Goal: Navigation & Orientation: Find specific page/section

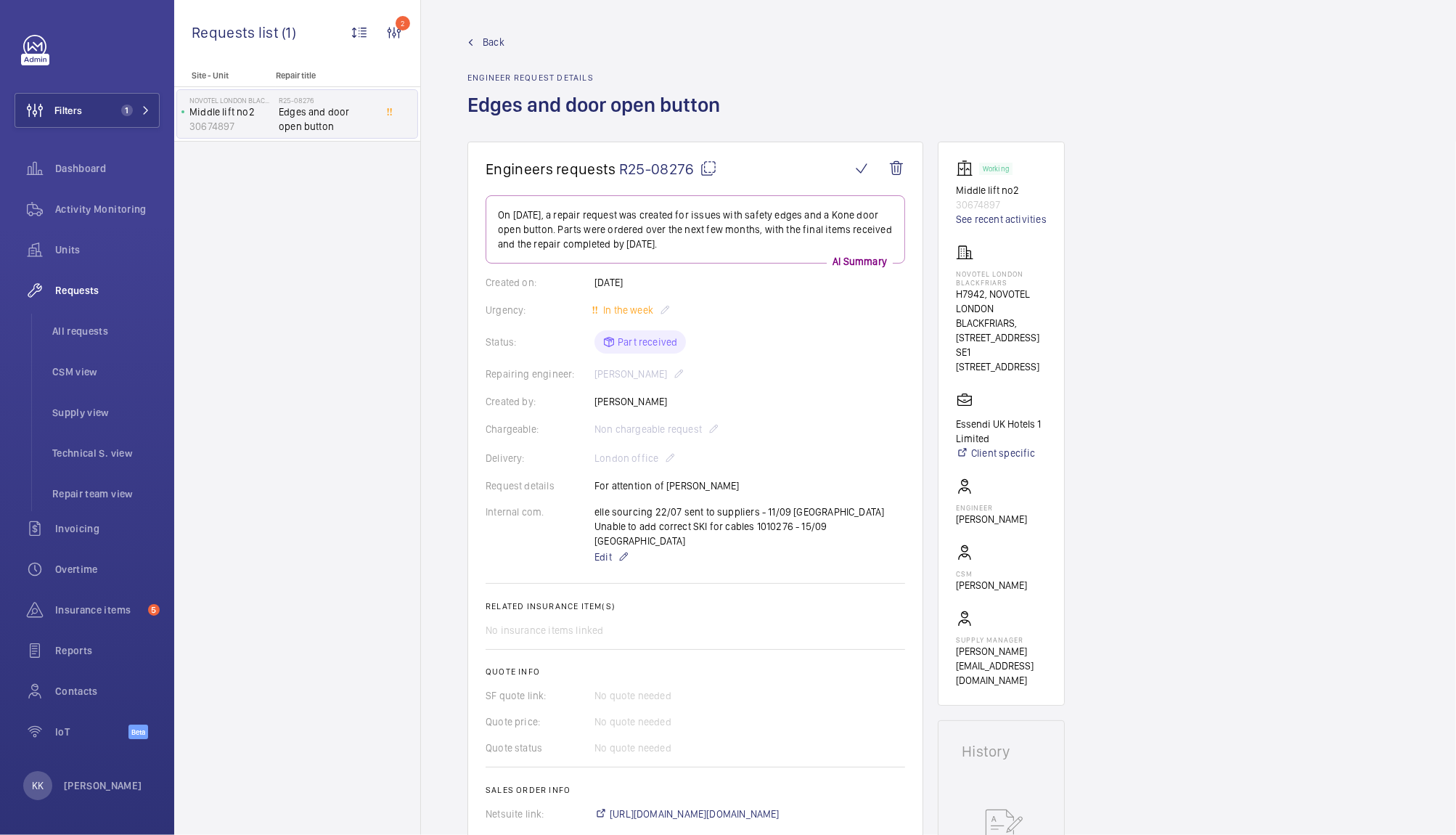
scroll to position [548, 0]
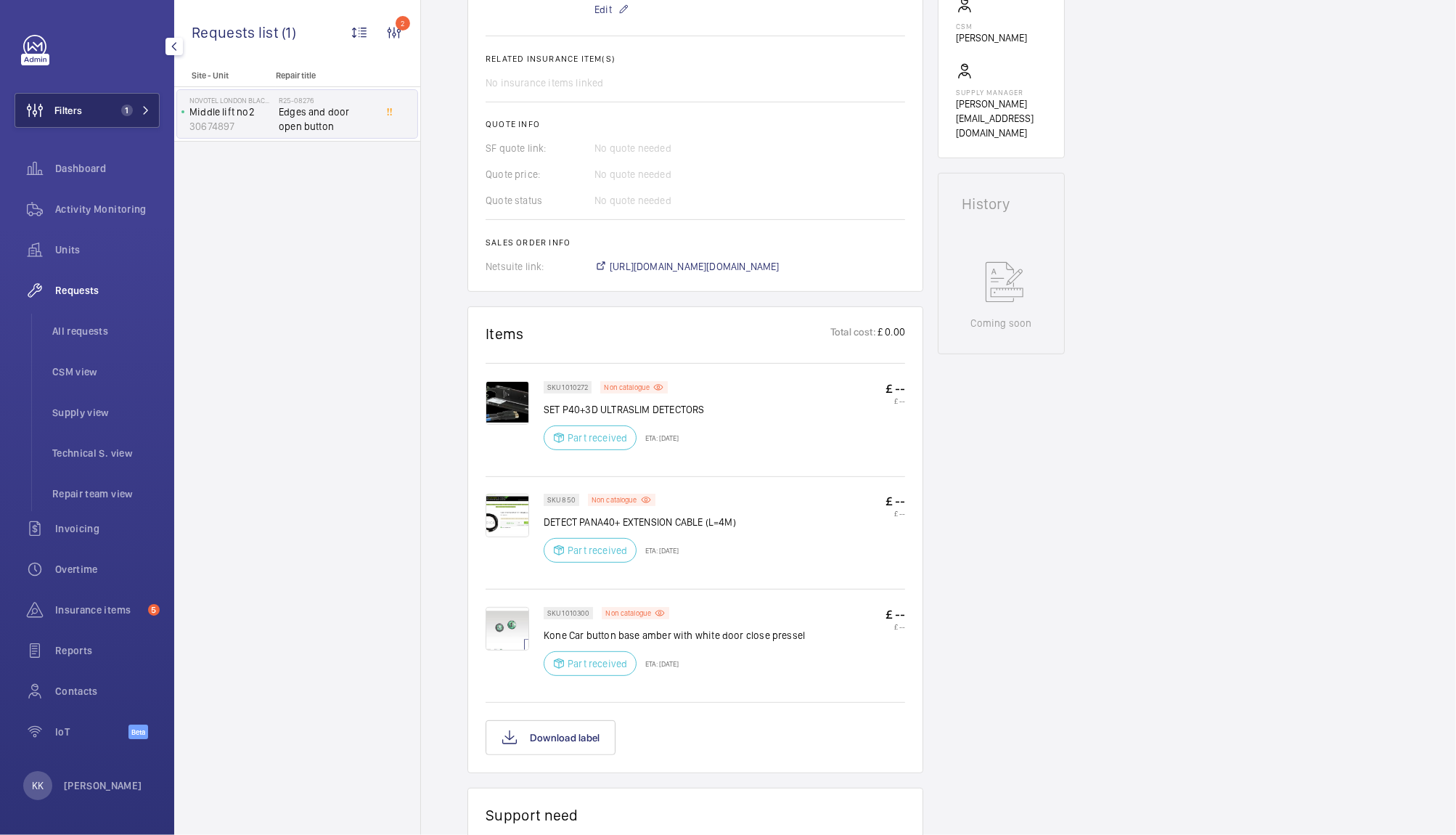
click at [86, 96] on button "Filters 1" at bounding box center [86, 110] width 145 height 35
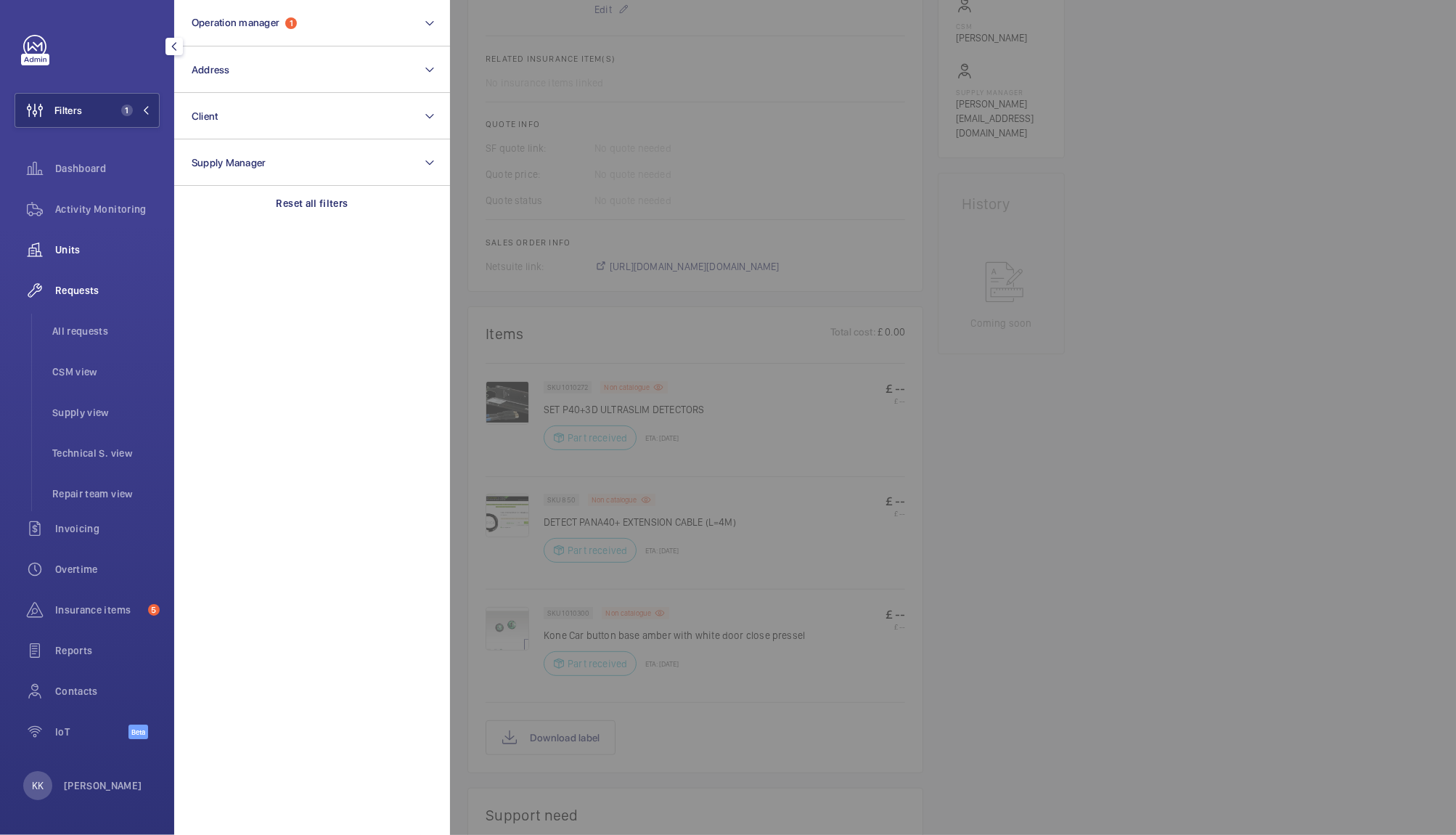
click at [88, 255] on span "Units" at bounding box center [107, 250] width 104 height 14
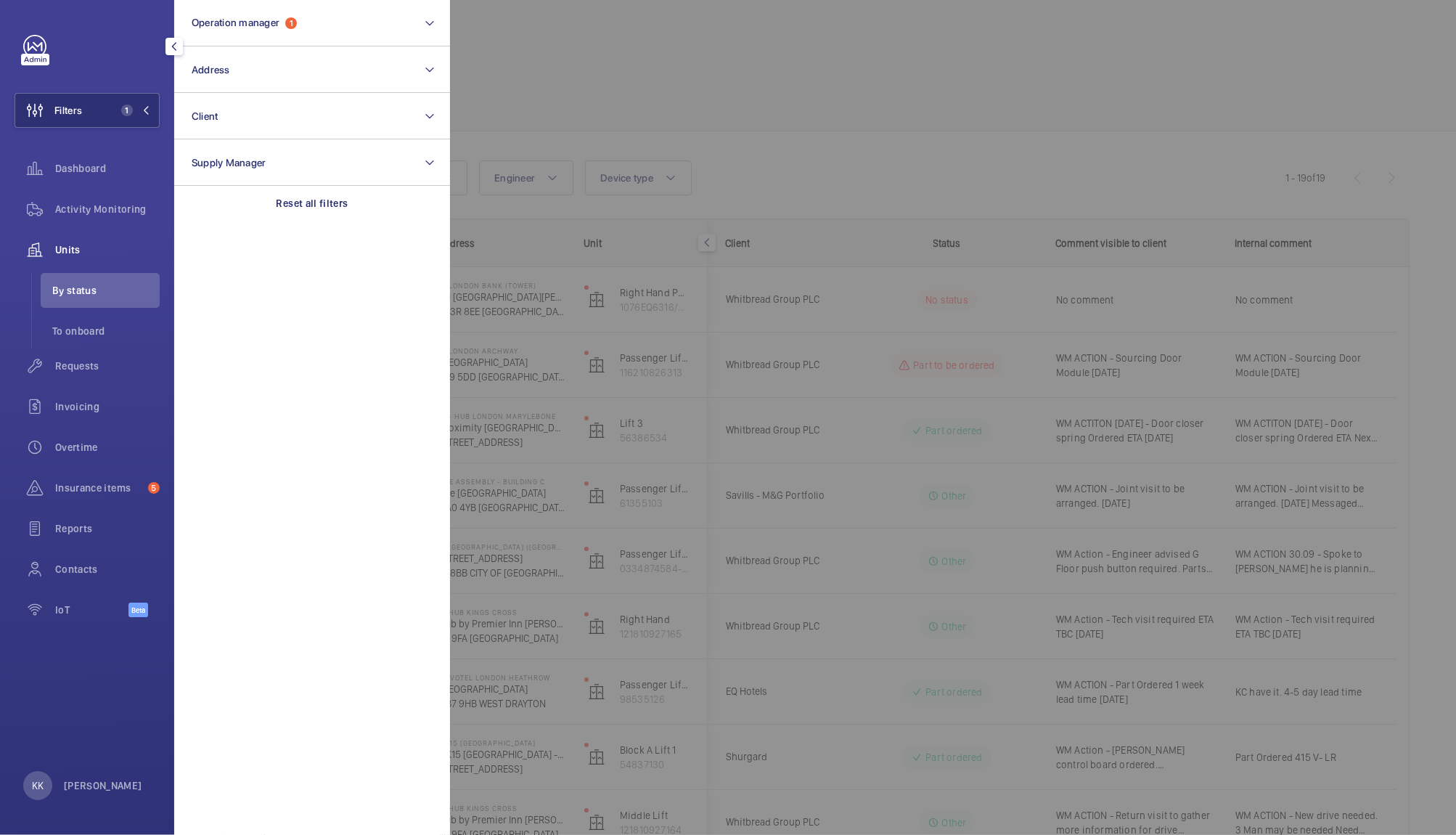
click at [674, 192] on div at bounding box center [1178, 418] width 1456 height 835
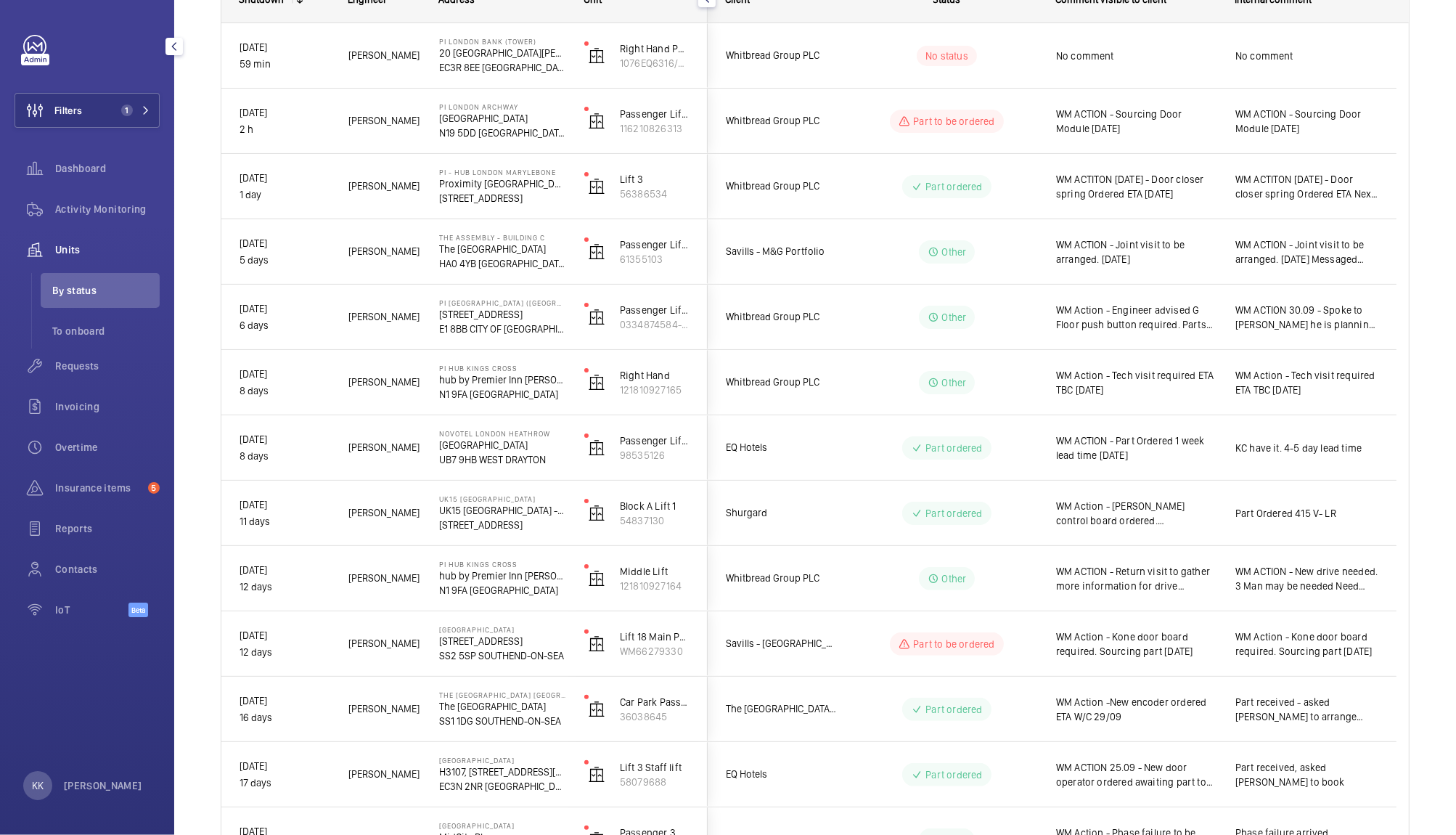
scroll to position [371, 0]
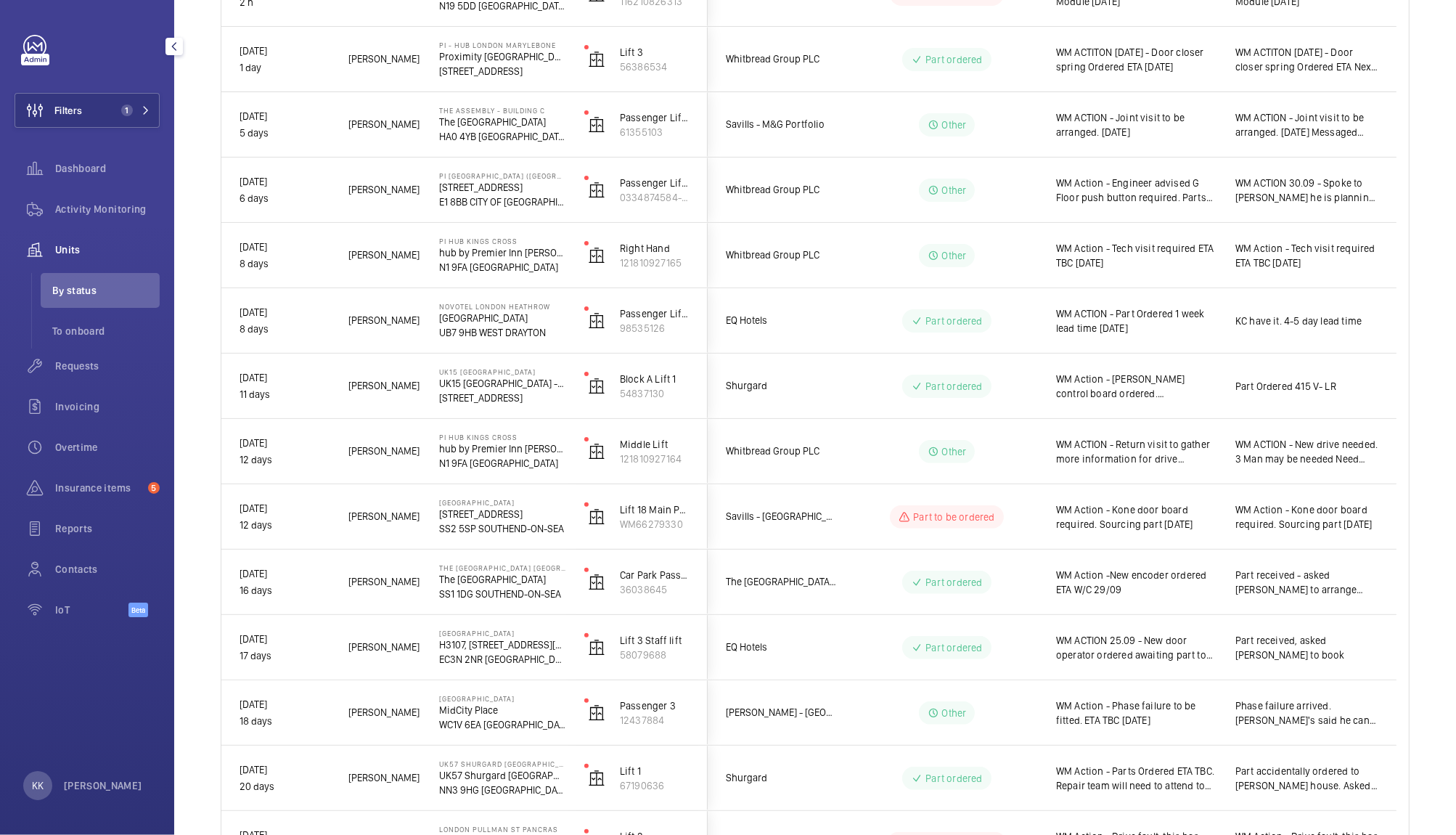
click at [1003, 368] on div "Part ordered" at bounding box center [938, 386] width 198 height 53
